Goal: Task Accomplishment & Management: Manage account settings

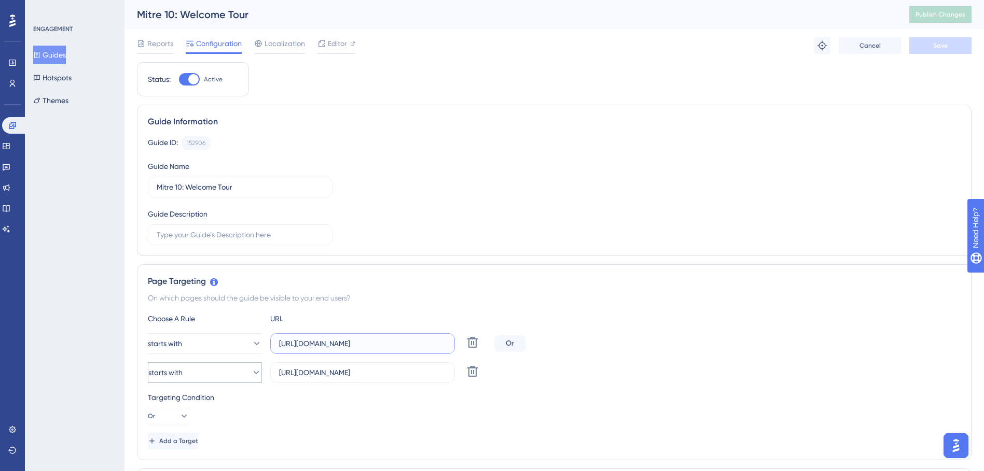
drag, startPoint x: 431, startPoint y: 343, endPoint x: 241, endPoint y: 364, distance: 191.5
click at [241, 364] on div "starts with [URL][DOMAIN_NAME] Delete Or starts with [URL][DOMAIN_NAME] Delete" at bounding box center [554, 358] width 813 height 50
click at [10, 148] on icon at bounding box center [6, 146] width 8 height 8
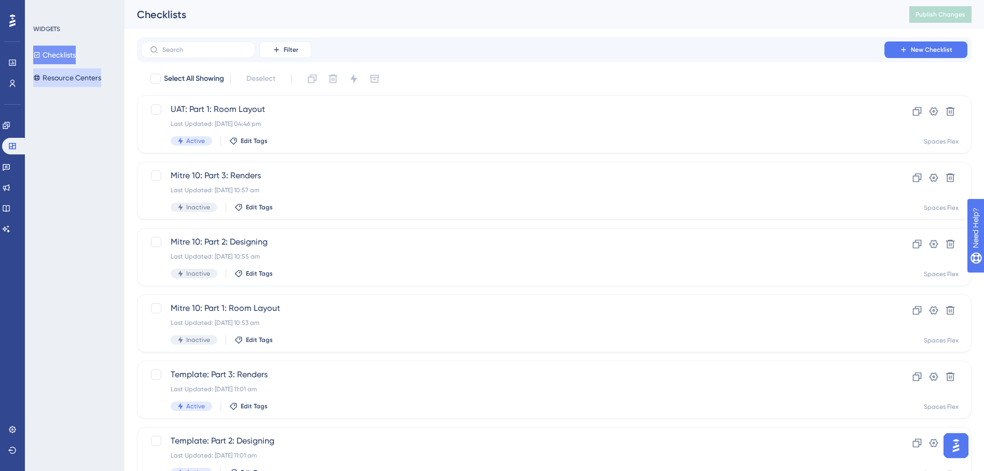
click at [66, 80] on button "Resource Centers" at bounding box center [67, 77] width 68 height 19
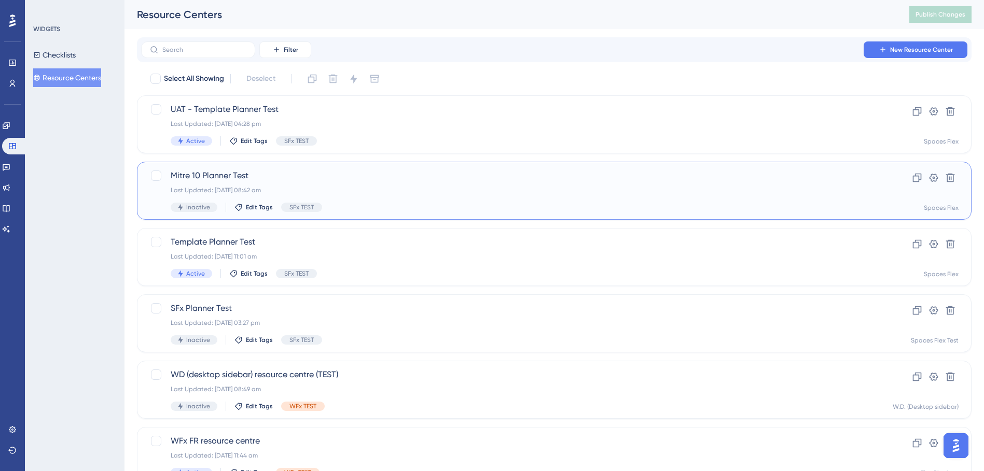
click at [316, 181] on span "Mitre 10 Planner Test" at bounding box center [513, 176] width 684 height 12
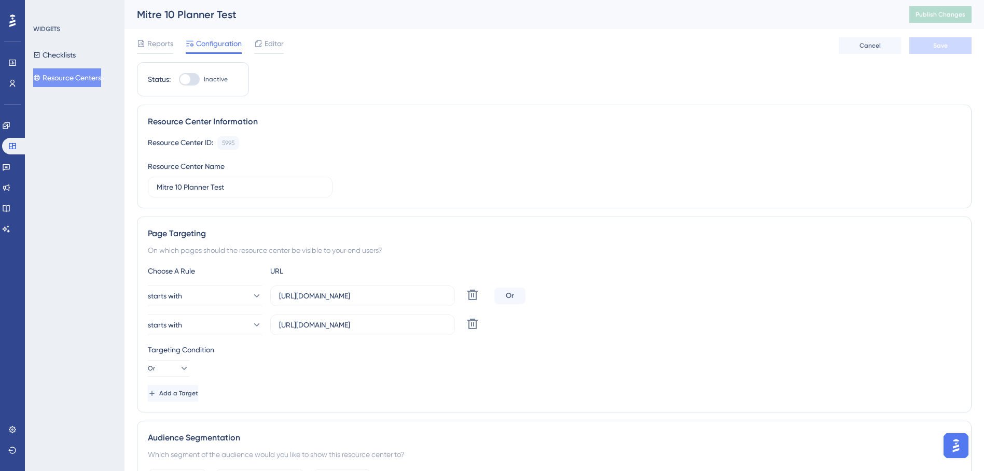
click at [191, 82] on div at bounding box center [189, 79] width 21 height 12
click at [179, 80] on input "Inactive" at bounding box center [178, 79] width 1 height 1
checkbox input "true"
click at [945, 45] on span "Save" at bounding box center [940, 45] width 15 height 8
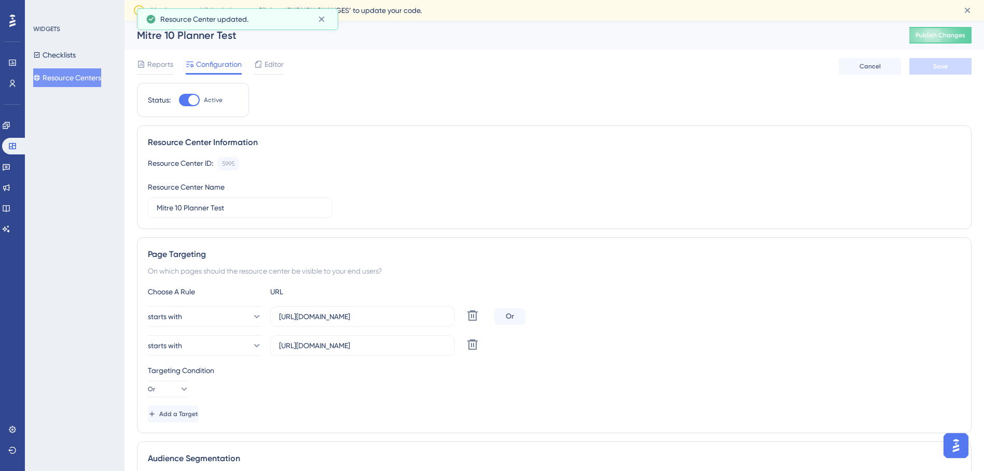
click at [946, 25] on div "Mitre 10 Planner Test Publish Changes" at bounding box center [553, 35] width 859 height 29
click at [946, 35] on span "Publish Changes" at bounding box center [940, 35] width 50 height 8
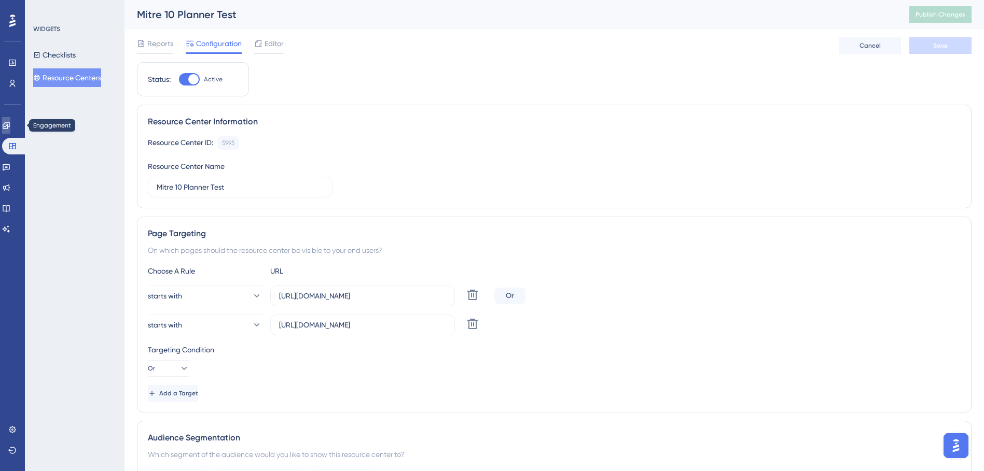
click at [10, 126] on icon at bounding box center [6, 125] width 8 height 8
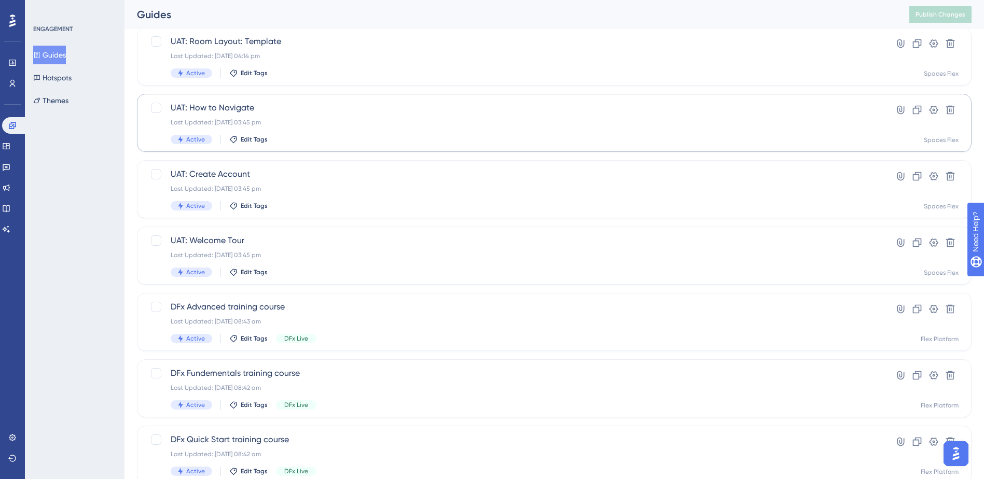
scroll to position [326, 0]
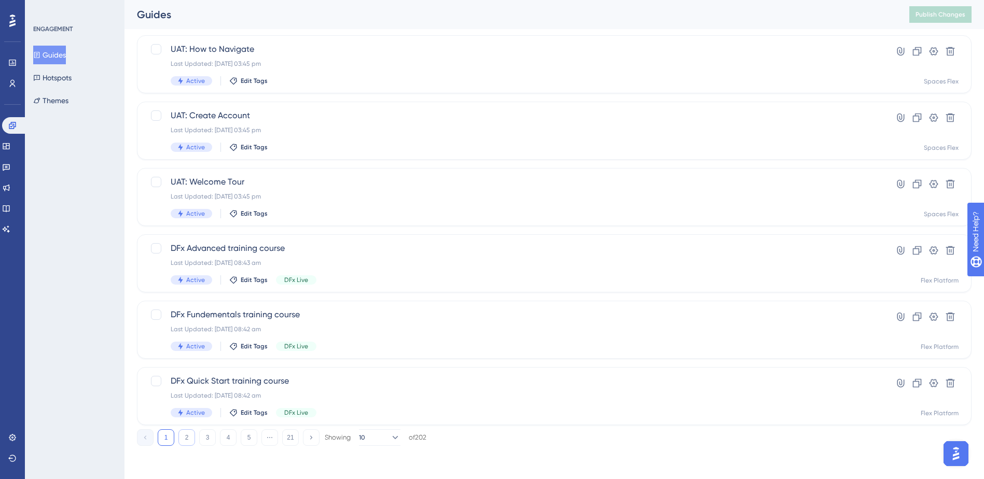
click at [183, 436] on button "2" at bounding box center [186, 437] width 17 height 17
click at [210, 434] on button "3" at bounding box center [207, 437] width 17 height 17
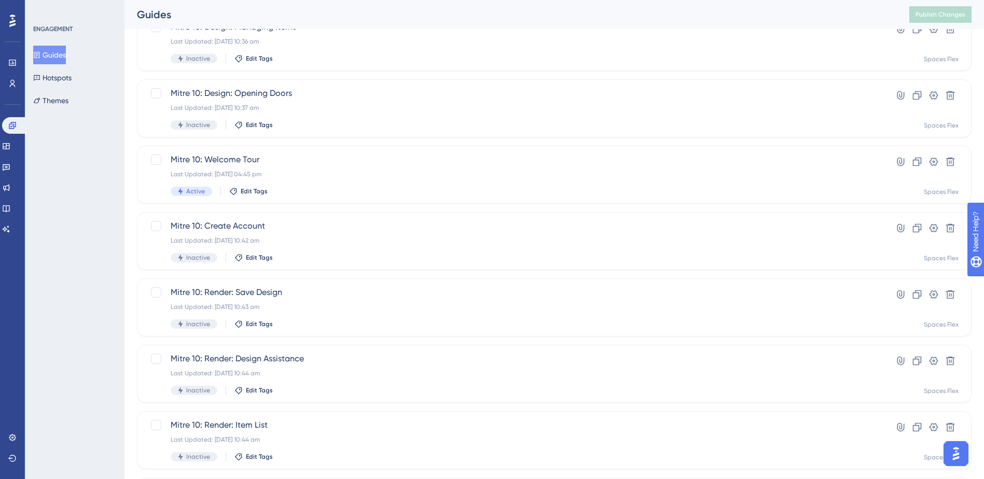
scroll to position [170, 0]
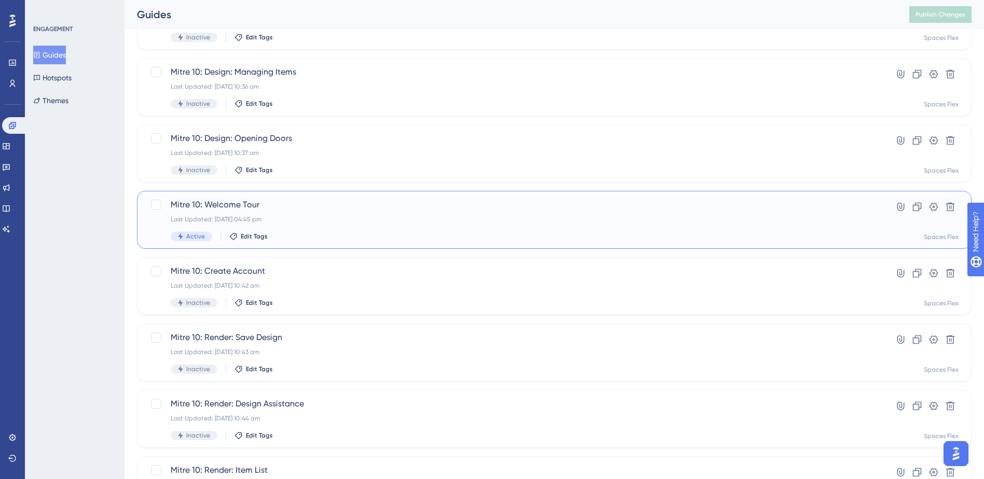
click at [330, 229] on div "Mitre 10: Welcome Tour Last Updated: [DATE] 04:45 pm Active Edit Tags" at bounding box center [513, 220] width 684 height 43
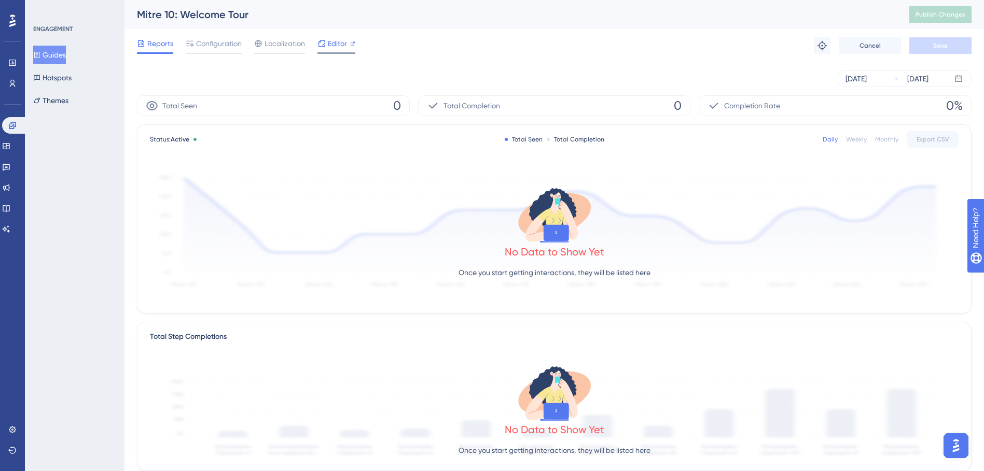
click at [350, 44] on icon at bounding box center [352, 43] width 5 height 5
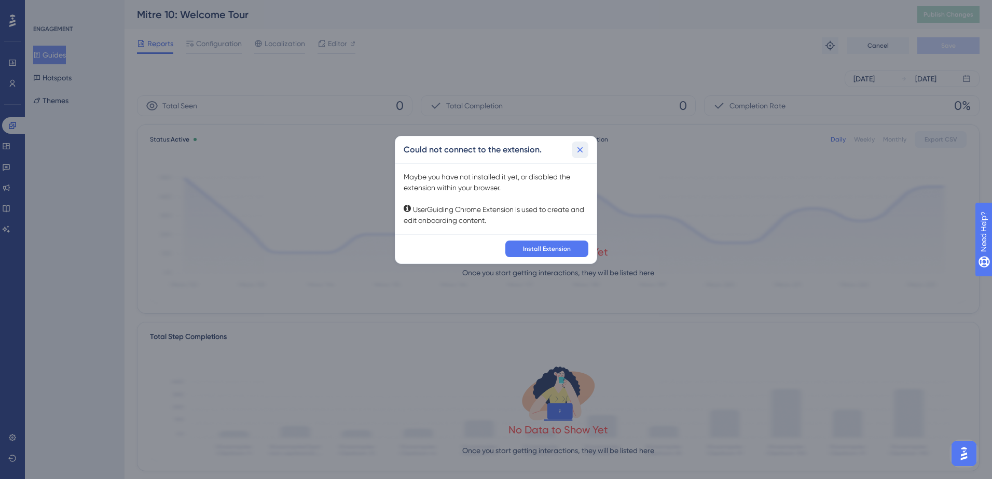
click at [585, 147] on button at bounding box center [579, 150] width 17 height 17
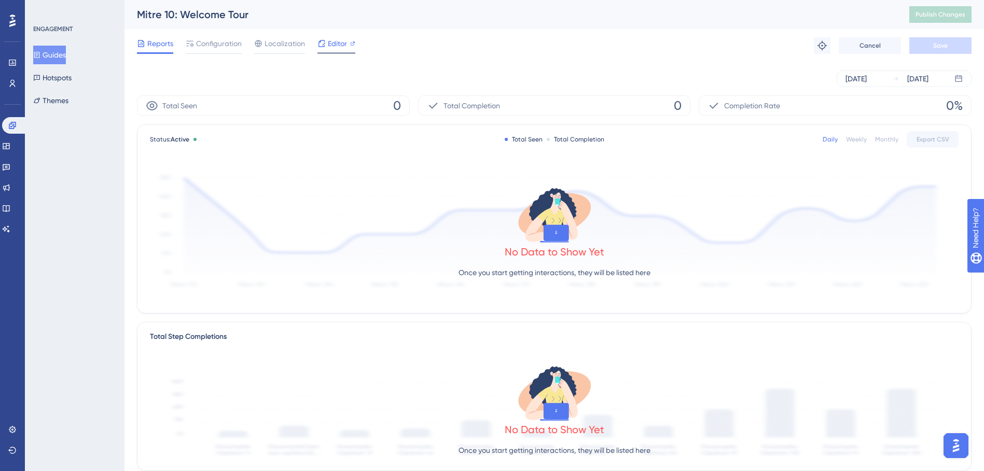
click at [325, 50] on div "Editor" at bounding box center [336, 45] width 38 height 17
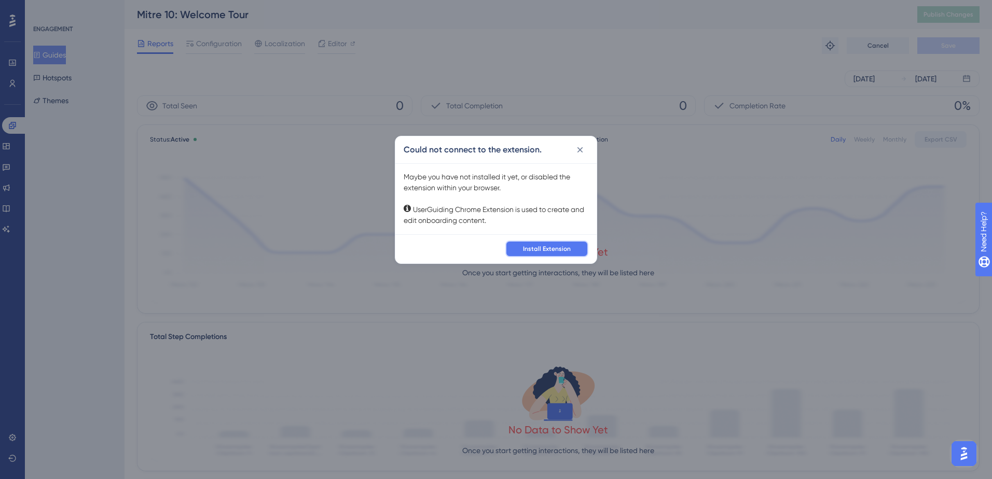
click at [561, 244] on button "Install Extension" at bounding box center [546, 249] width 83 height 17
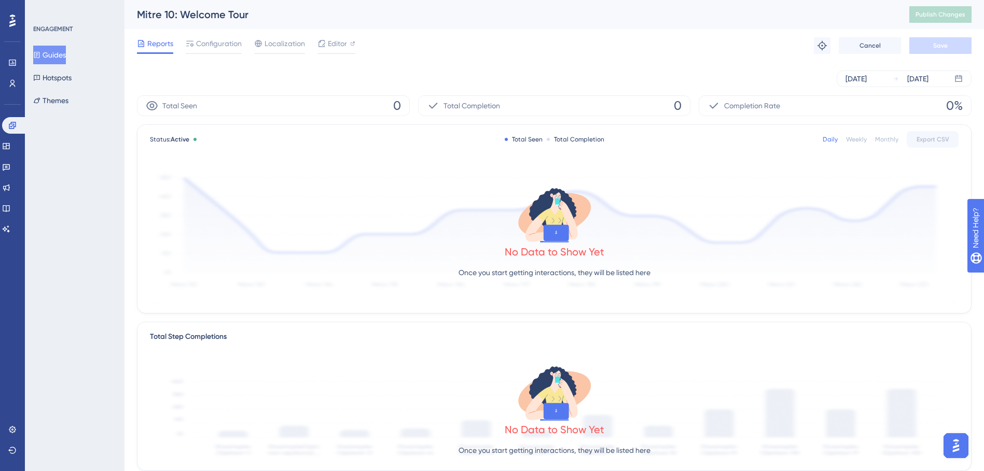
click at [55, 57] on button "Guides" at bounding box center [49, 55] width 33 height 19
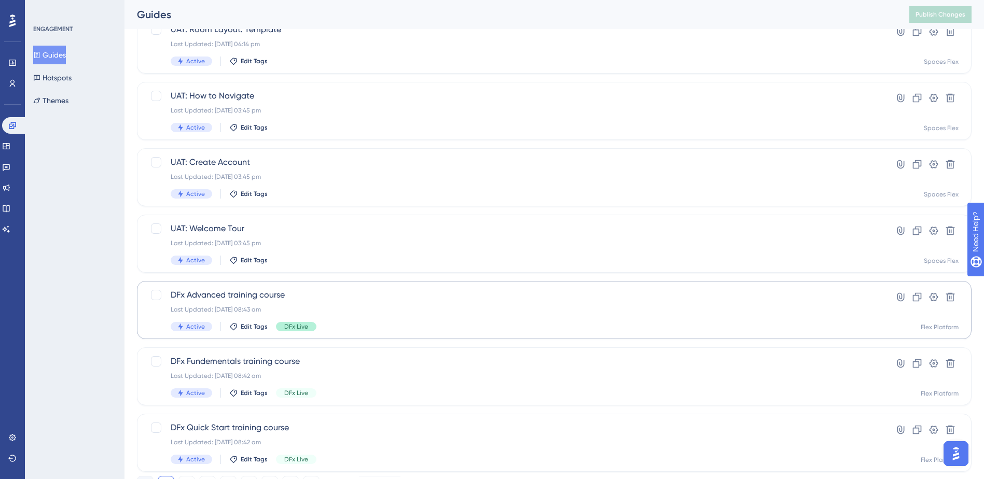
scroll to position [326, 0]
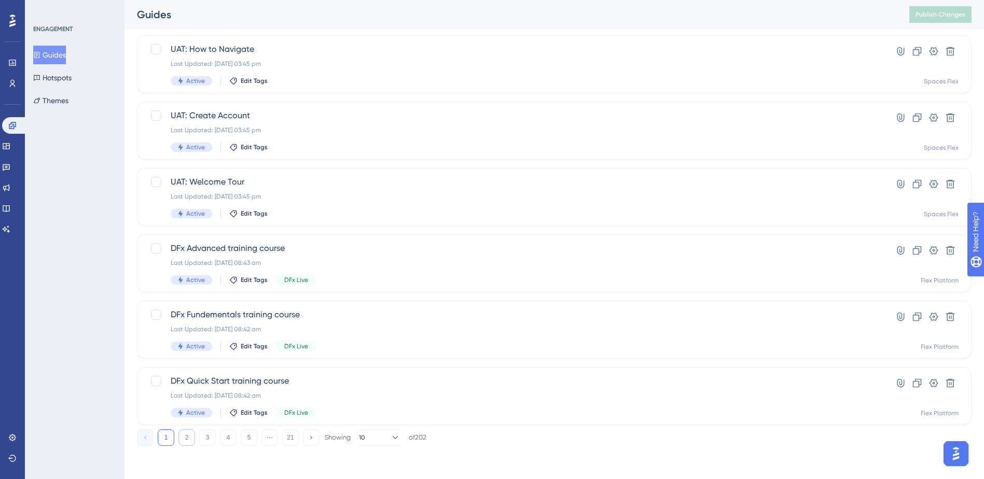
click at [192, 433] on button "2" at bounding box center [186, 437] width 17 height 17
click at [201, 440] on button "3" at bounding box center [207, 437] width 17 height 17
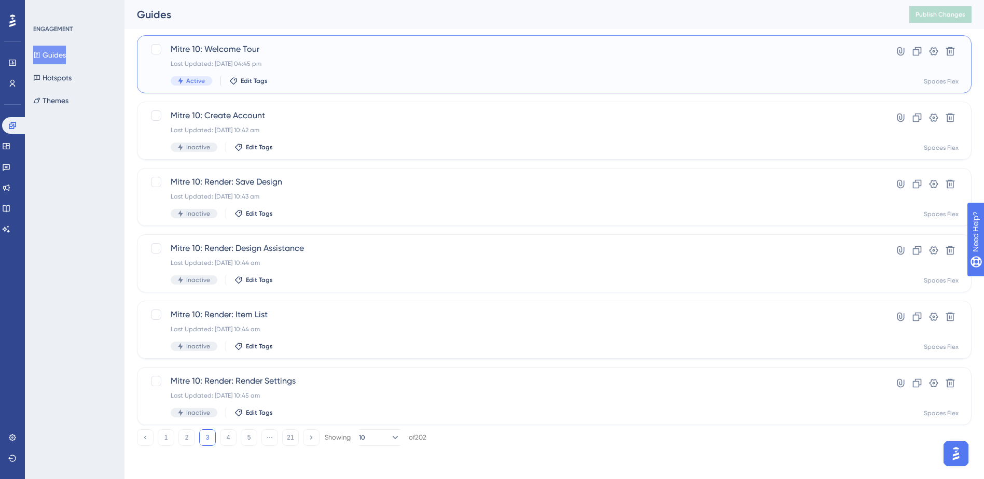
click at [287, 70] on div "Mitre 10: Welcome Tour Last Updated: [DATE] 04:45 pm Active Edit Tags" at bounding box center [513, 64] width 684 height 43
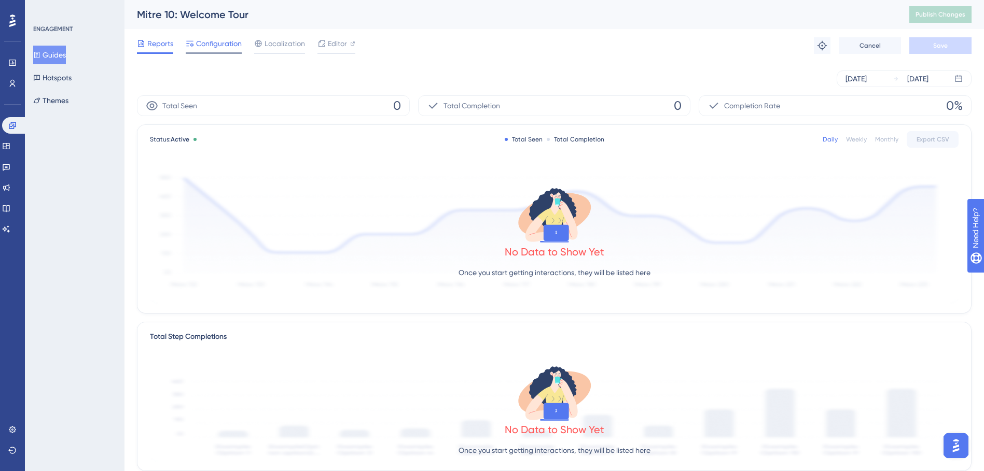
click at [226, 52] on div at bounding box center [214, 53] width 56 height 2
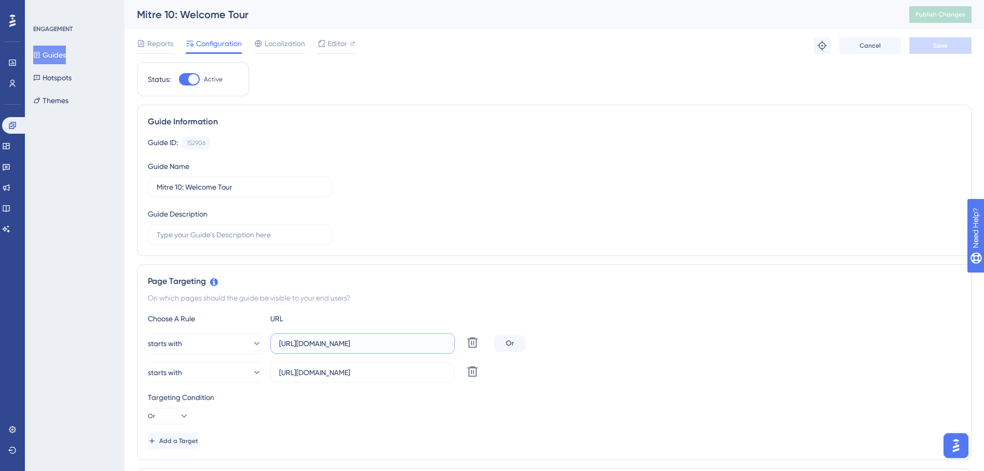
drag, startPoint x: 430, startPoint y: 342, endPoint x: 267, endPoint y: 343, distance: 163.4
click at [267, 343] on div "starts with [URL][DOMAIN_NAME] Delete" at bounding box center [319, 343] width 342 height 21
click at [636, 291] on div "Page Targeting On which pages should the guide be visible to your end users? Ch…" at bounding box center [554, 362] width 834 height 196
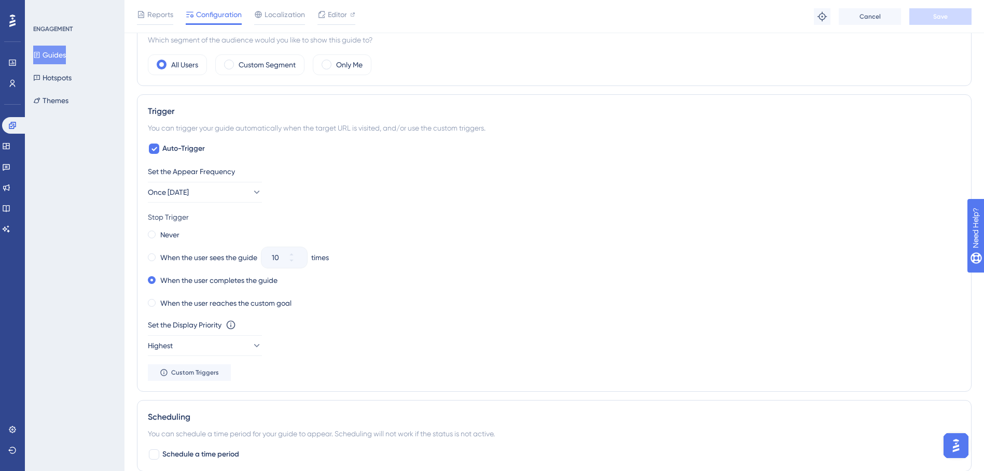
scroll to position [519, 0]
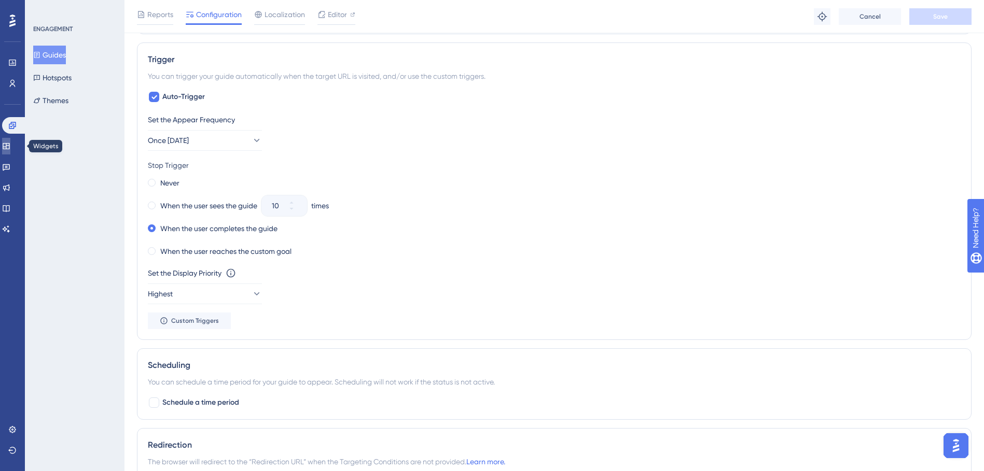
click at [10, 139] on link at bounding box center [6, 146] width 8 height 17
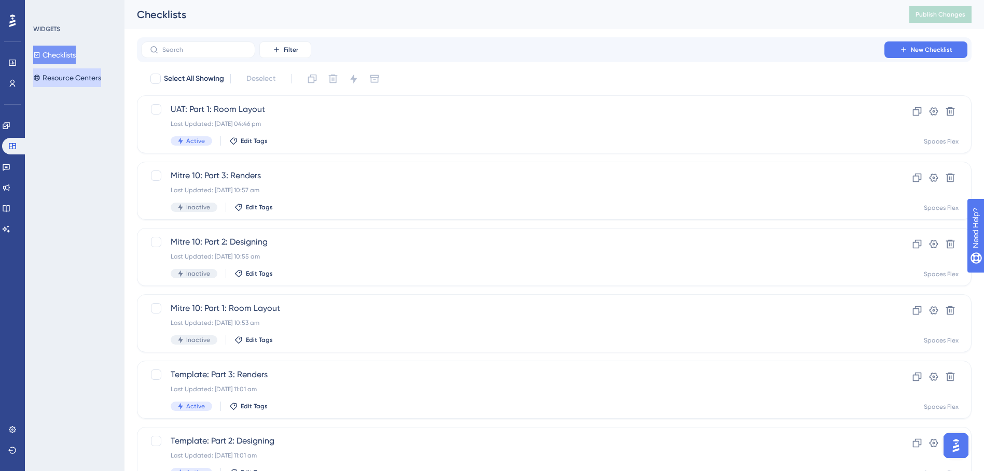
click at [61, 77] on button "Resource Centers" at bounding box center [67, 77] width 68 height 19
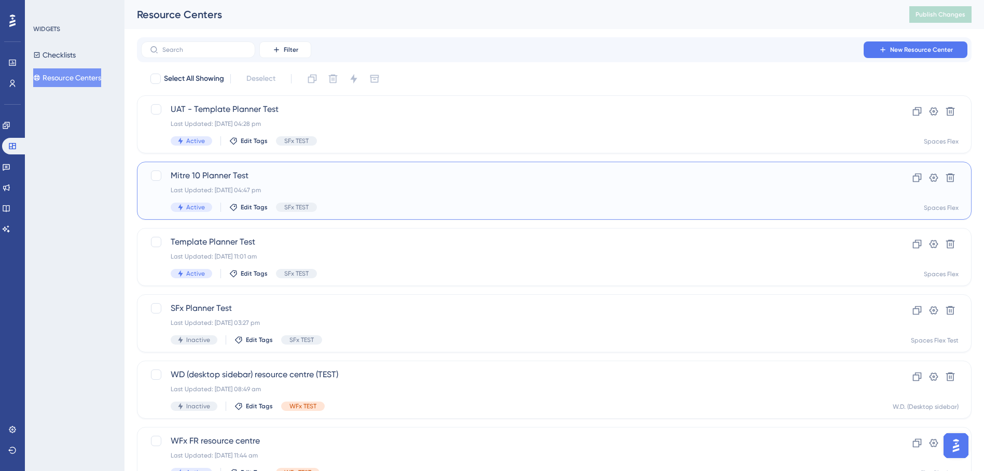
click at [333, 165] on div "Mitre 10 Planner Test Last Updated: [DATE] 04:47 pm Active Edit Tags SFx TEST C…" at bounding box center [554, 191] width 834 height 58
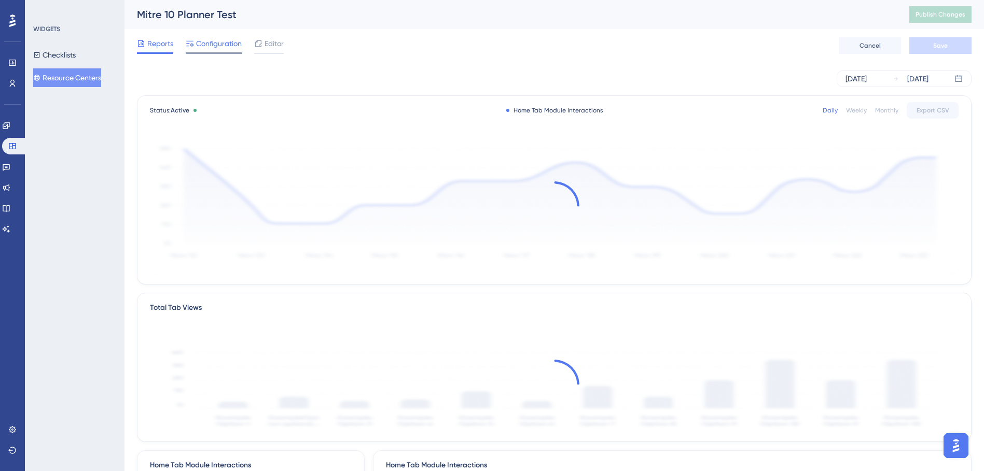
click at [217, 49] on span "Configuration" at bounding box center [219, 43] width 46 height 12
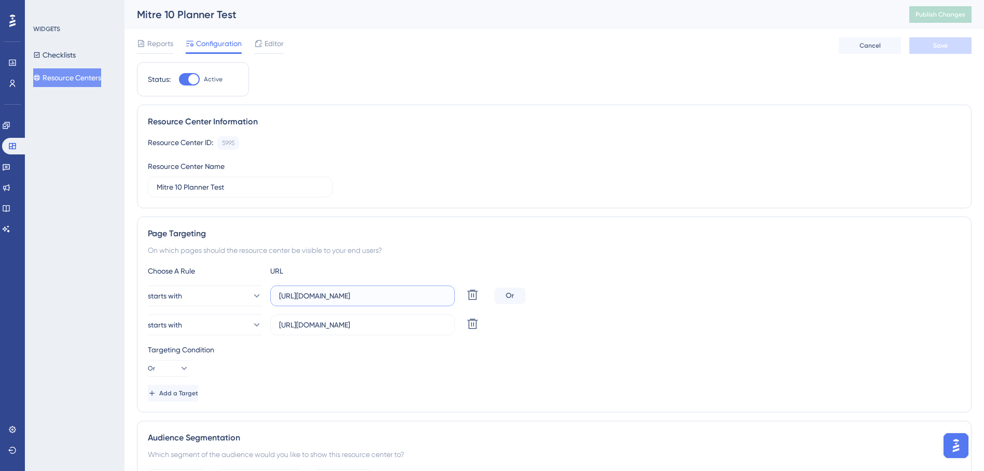
drag, startPoint x: 408, startPoint y: 297, endPoint x: 275, endPoint y: 295, distance: 133.3
click at [275, 295] on label "[URL][DOMAIN_NAME]" at bounding box center [362, 296] width 185 height 21
click at [258, 41] on icon at bounding box center [258, 43] width 8 height 8
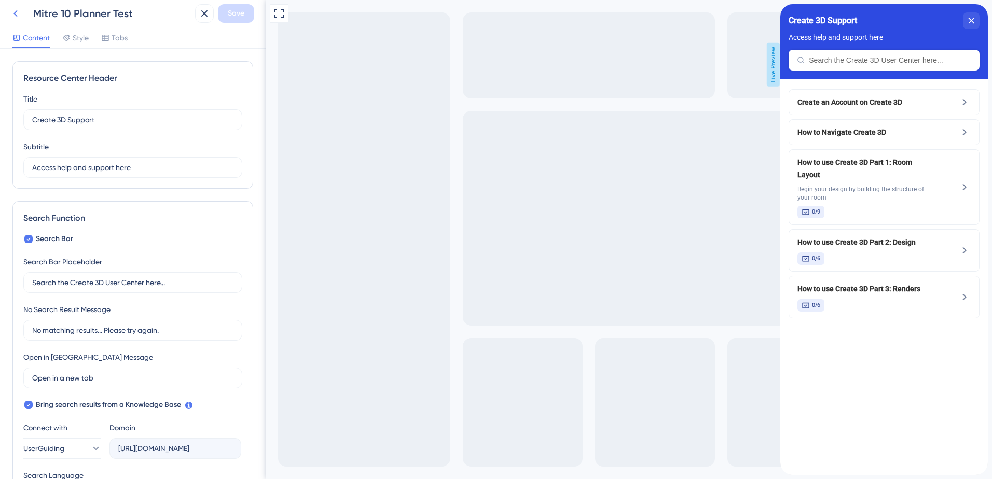
click at [12, 16] on icon at bounding box center [15, 13] width 12 height 12
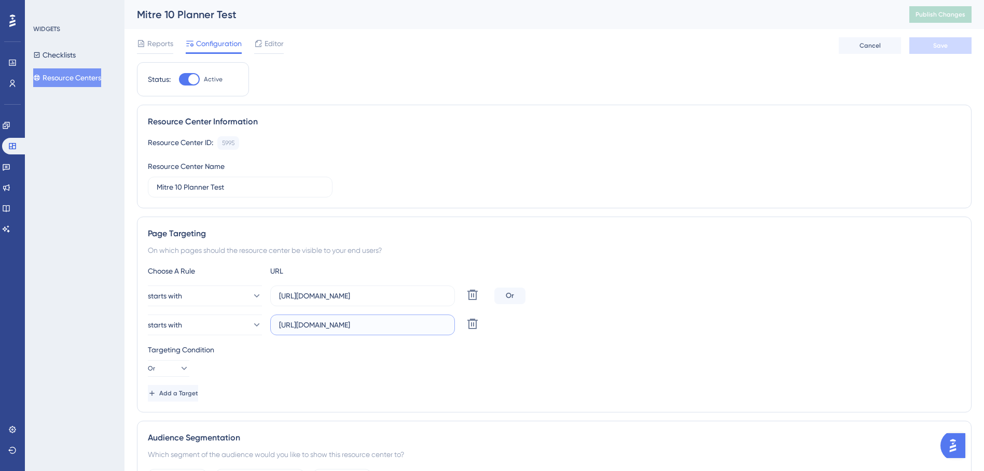
click at [425, 325] on input "[URL][DOMAIN_NAME]" at bounding box center [362, 324] width 167 height 11
drag, startPoint x: 419, startPoint y: 297, endPoint x: 271, endPoint y: 297, distance: 147.8
click at [271, 297] on label "[URL][DOMAIN_NAME]" at bounding box center [362, 296] width 185 height 21
drag, startPoint x: 74, startPoint y: 75, endPoint x: 120, endPoint y: 75, distance: 45.6
click at [74, 75] on button "Resource Centers" at bounding box center [67, 77] width 68 height 19
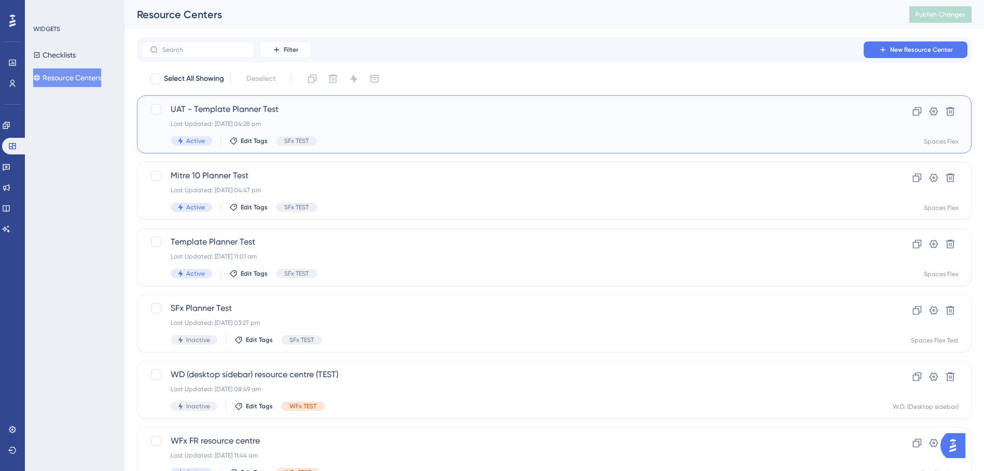
click at [300, 116] on div "UAT - Template Planner Test Last Updated: [DATE] 04:28 pm Active Edit Tags SFx …" at bounding box center [513, 124] width 684 height 43
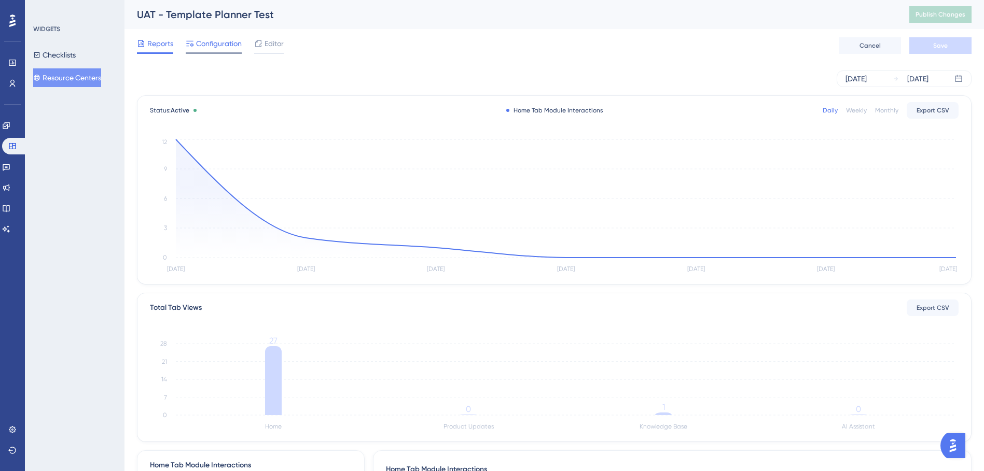
click at [234, 48] on span "Configuration" at bounding box center [219, 43] width 46 height 12
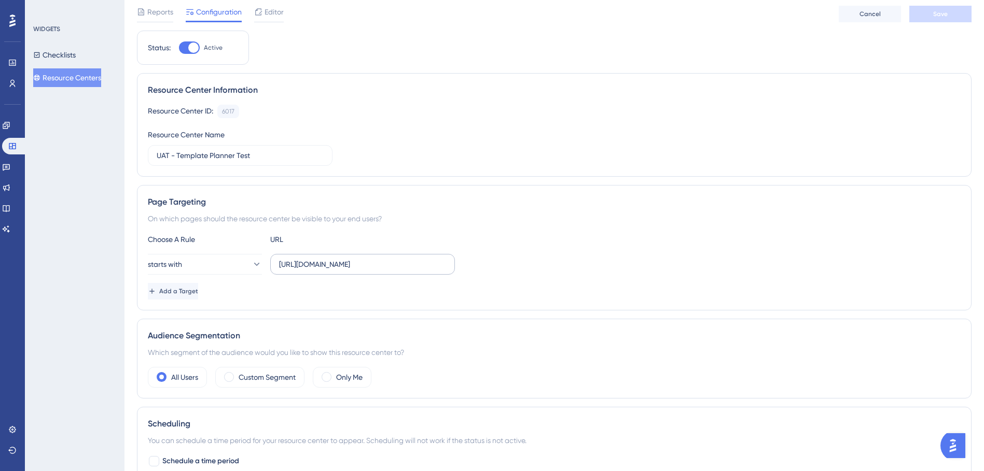
scroll to position [104, 0]
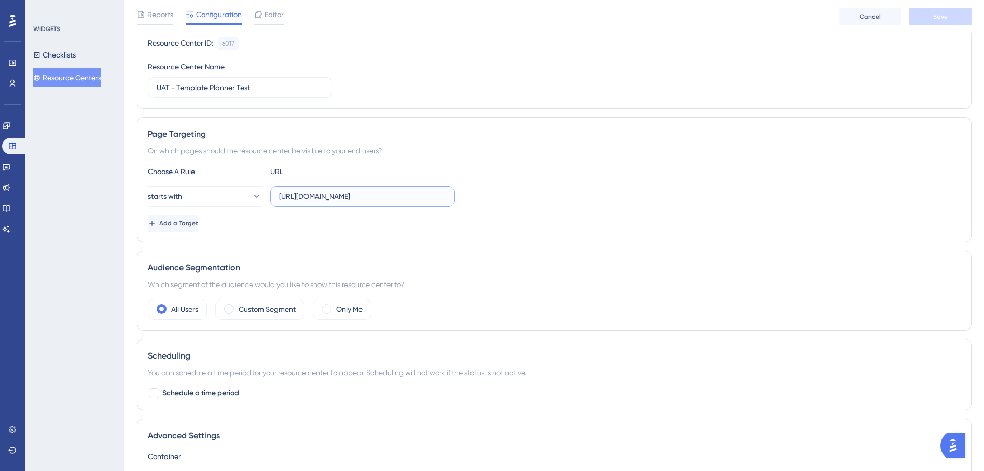
drag, startPoint x: 433, startPoint y: 198, endPoint x: 275, endPoint y: 211, distance: 157.6
click at [275, 211] on div "Choose A Rule URL starts with [URL][DOMAIN_NAME] Add a Target" at bounding box center [554, 198] width 813 height 66
drag, startPoint x: 515, startPoint y: 231, endPoint x: 498, endPoint y: 211, distance: 26.9
click at [514, 231] on div "Add a Target" at bounding box center [554, 223] width 813 height 17
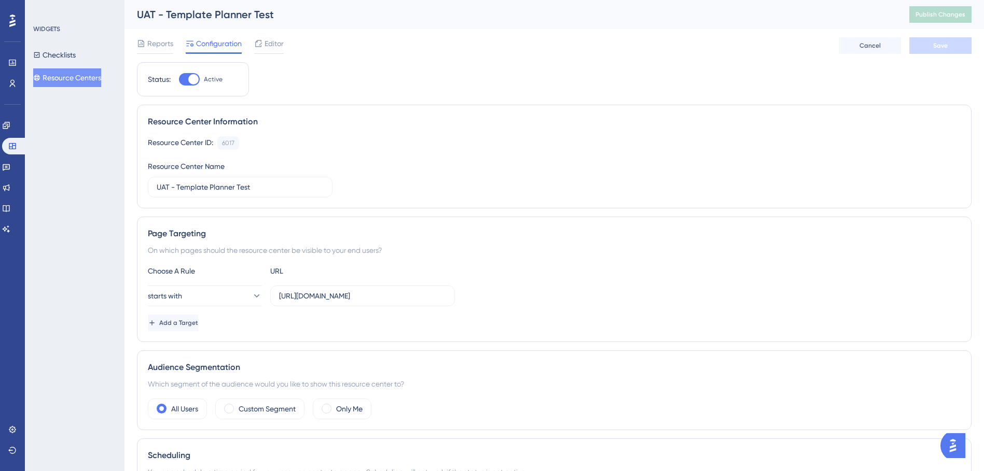
click at [75, 80] on button "Resource Centers" at bounding box center [67, 77] width 68 height 19
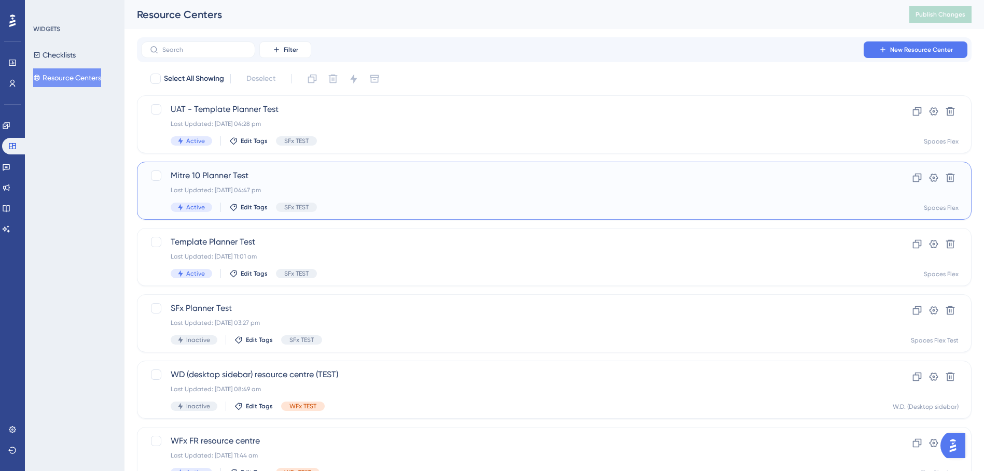
click at [364, 185] on div "Mitre 10 Planner Test Last Updated: [DATE] 04:47 pm Active Edit Tags SFx TEST" at bounding box center [513, 191] width 684 height 43
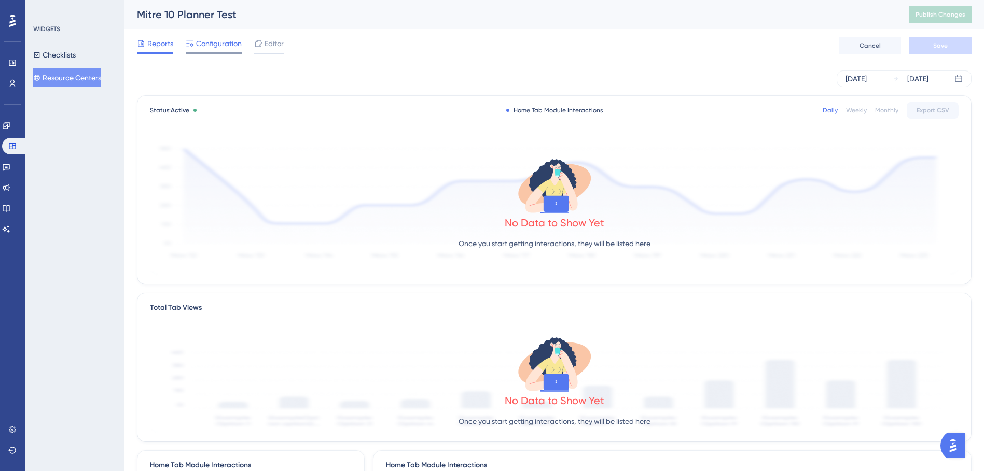
click at [209, 44] on span "Configuration" at bounding box center [219, 43] width 46 height 12
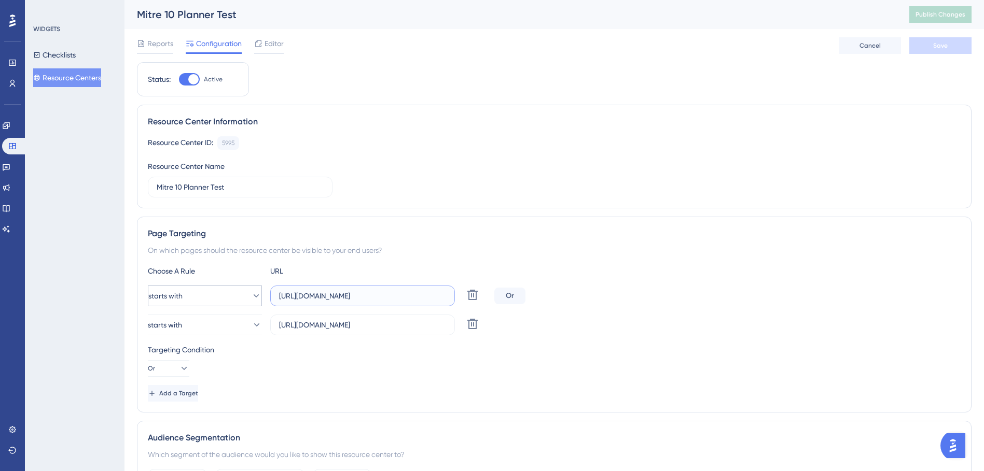
drag, startPoint x: 409, startPoint y: 297, endPoint x: 239, endPoint y: 299, distance: 169.6
click at [239, 299] on div "starts with [URL][DOMAIN_NAME] Delete" at bounding box center [319, 296] width 342 height 21
drag, startPoint x: 634, startPoint y: 306, endPoint x: 642, endPoint y: 304, distance: 8.4
click at [634, 306] on div "starts with [URL][DOMAIN_NAME] Delete Or" at bounding box center [554, 296] width 813 height 21
